Goal: Information Seeking & Learning: Learn about a topic

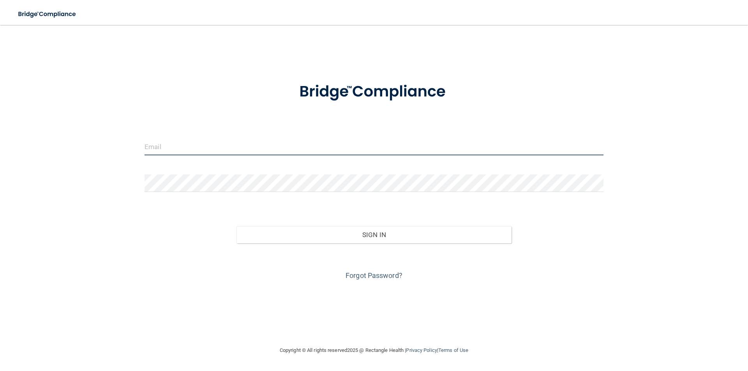
click at [344, 141] on input "email" at bounding box center [374, 147] width 459 height 18
type input "[EMAIL_ADDRESS][DOMAIN_NAME]"
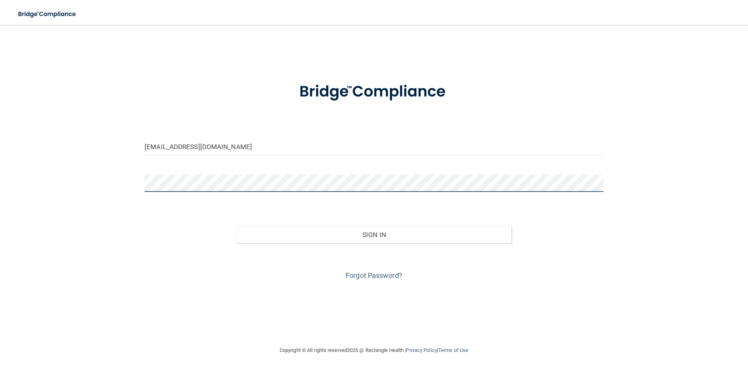
click at [236, 226] on button "Sign In" at bounding box center [373, 234] width 275 height 17
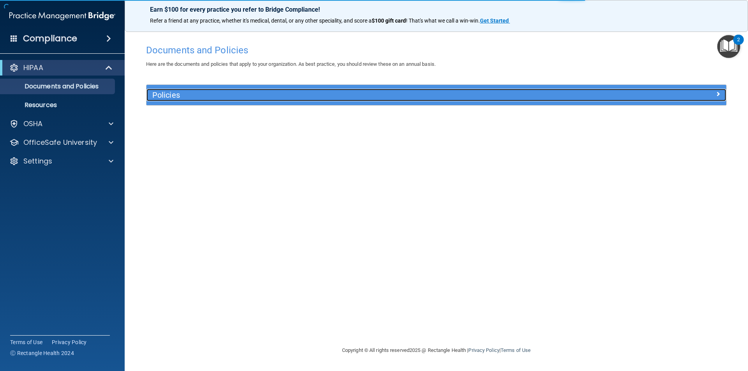
click at [188, 89] on div "Policies" at bounding box center [363, 95] width 435 height 12
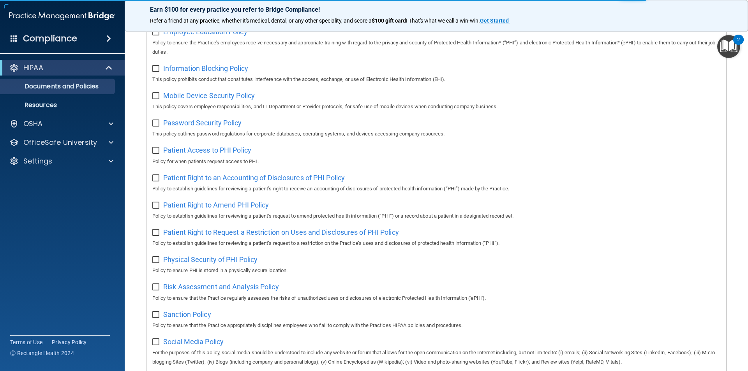
scroll to position [410, 0]
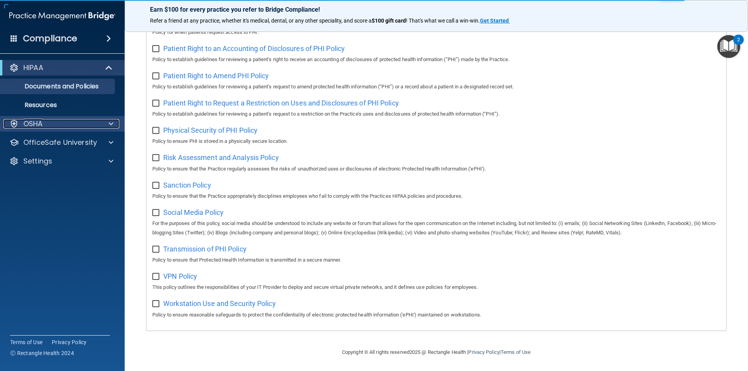
click at [51, 128] on div "OSHA" at bounding box center [52, 123] width 97 height 9
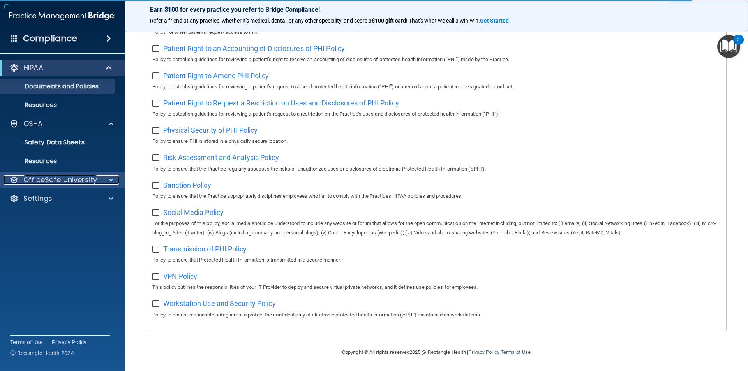
click at [53, 178] on p "OfficeSafe University" at bounding box center [60, 179] width 74 height 9
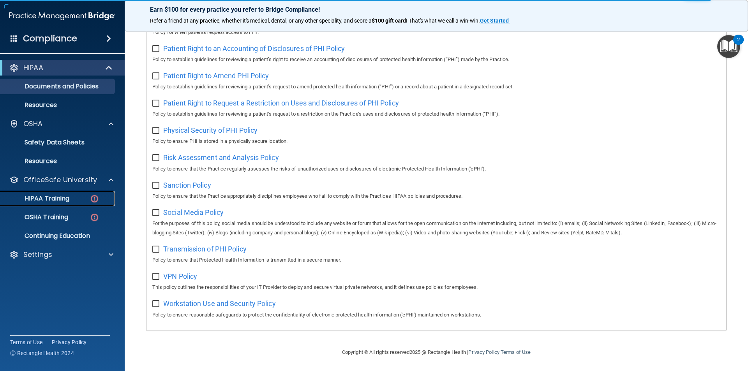
click at [52, 197] on p "HIPAA Training" at bounding box center [37, 199] width 64 height 8
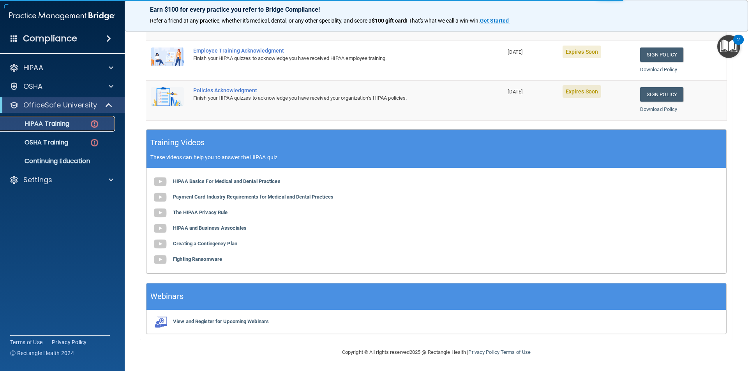
scroll to position [215, 0]
click at [96, 119] on img at bounding box center [95, 124] width 10 height 10
